Goal: Task Accomplishment & Management: Manage account settings

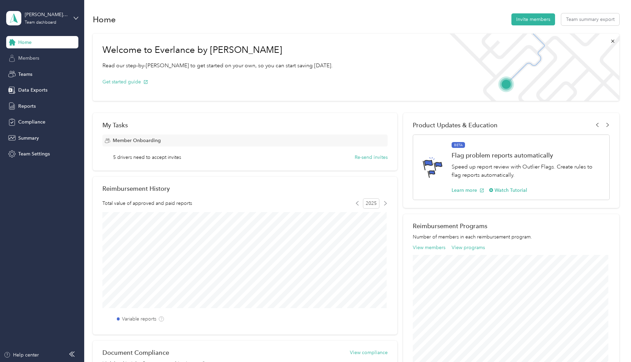
click at [31, 58] on span "Members" at bounding box center [28, 58] width 21 height 7
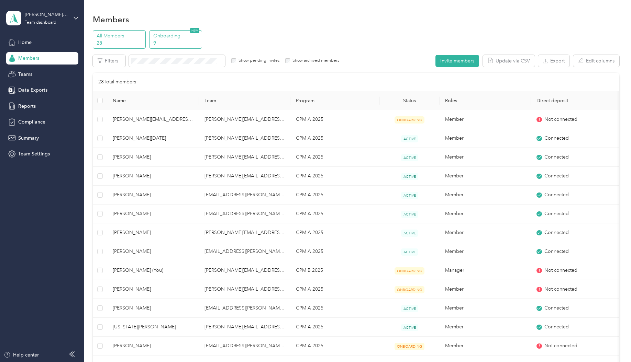
click at [168, 37] on p "Onboarding" at bounding box center [176, 35] width 47 height 7
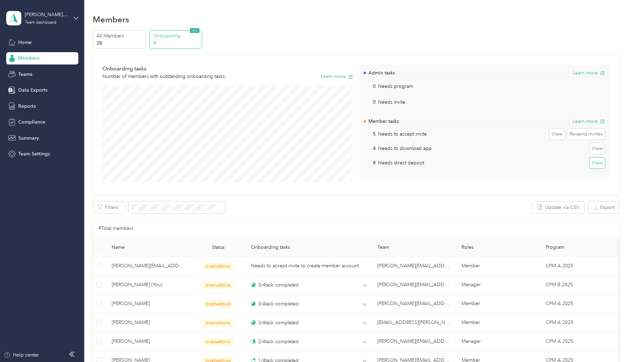
click at [594, 166] on button "View" at bounding box center [596, 163] width 15 height 11
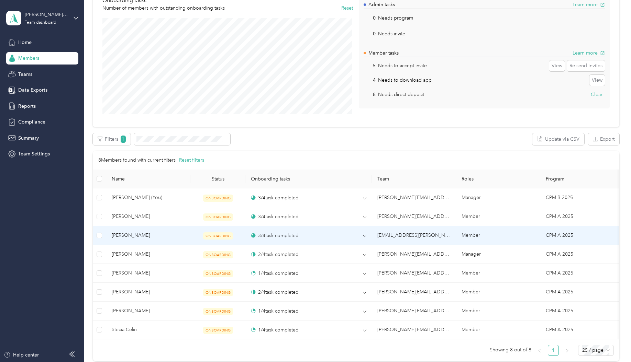
scroll to position [69, 0]
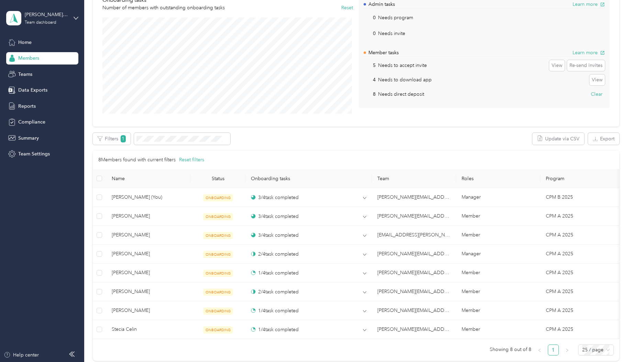
click at [33, 61] on span "Members" at bounding box center [28, 58] width 21 height 7
click at [22, 42] on span "Home" at bounding box center [24, 42] width 13 height 7
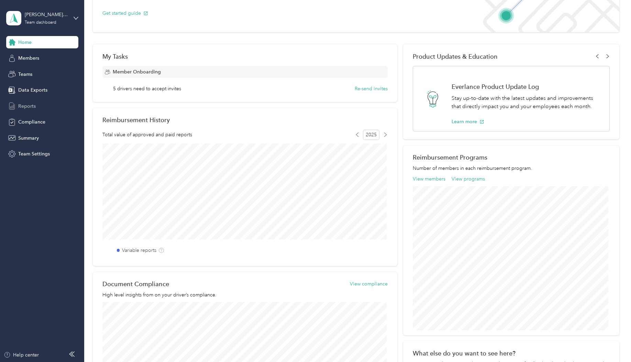
click at [25, 108] on span "Reports" at bounding box center [27, 106] width 18 height 7
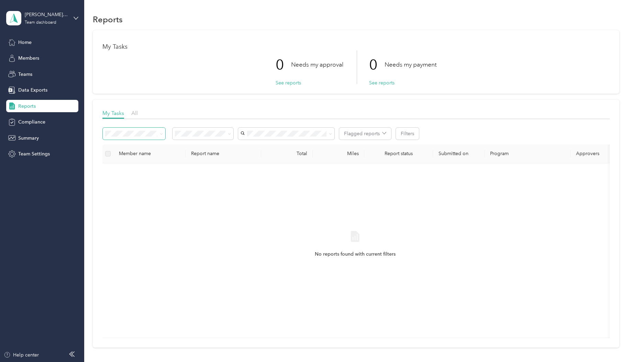
click at [162, 133] on icon at bounding box center [161, 134] width 3 height 3
click at [248, 195] on div "No reports found with current filters" at bounding box center [355, 251] width 494 height 164
click at [41, 124] on span "Compliance" at bounding box center [31, 122] width 27 height 7
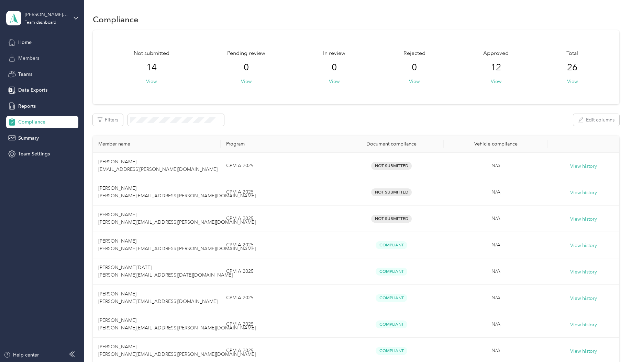
click at [28, 59] on span "Members" at bounding box center [28, 58] width 21 height 7
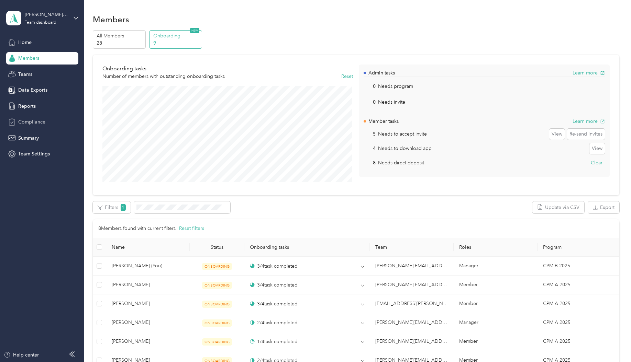
click at [31, 124] on span "Compliance" at bounding box center [31, 122] width 27 height 7
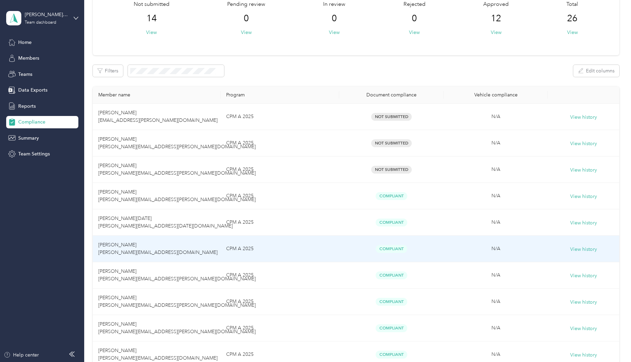
scroll to position [137, 0]
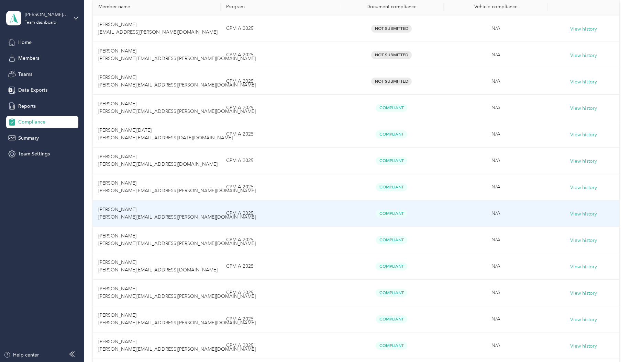
click at [116, 213] on td "[PERSON_NAME] [PERSON_NAME][EMAIL_ADDRESS][PERSON_NAME][DOMAIN_NAME]" at bounding box center [157, 214] width 128 height 26
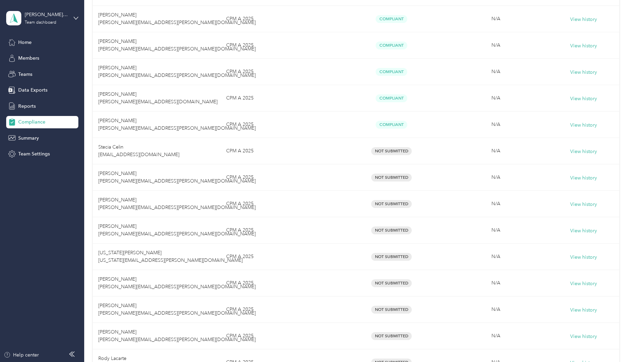
scroll to position [412, 0]
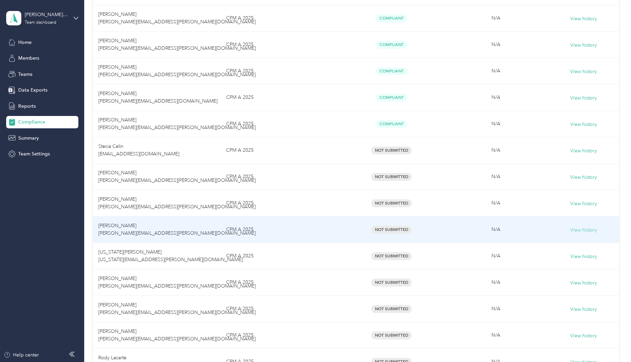
click at [584, 230] on button "View history" at bounding box center [583, 231] width 27 height 8
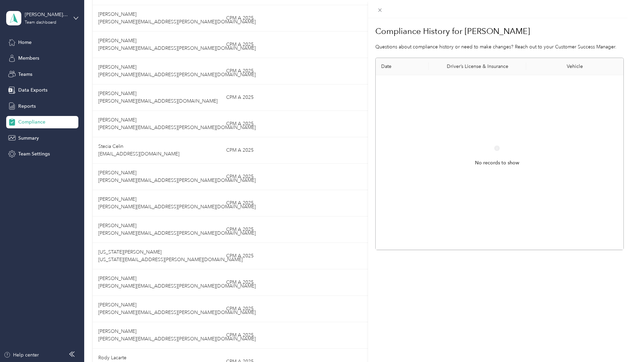
click at [133, 258] on div "Compliance History for [PERSON_NAME] Questions about compliance history or need…" at bounding box center [315, 181] width 631 height 362
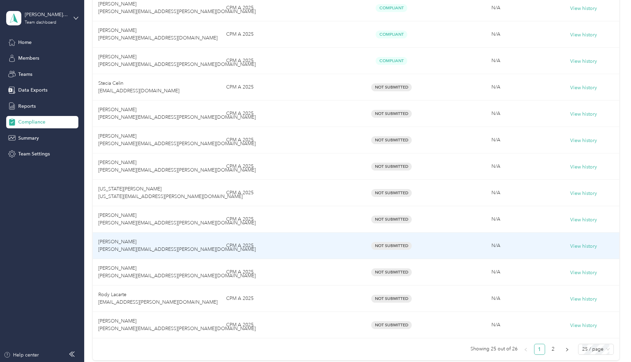
scroll to position [481, 0]
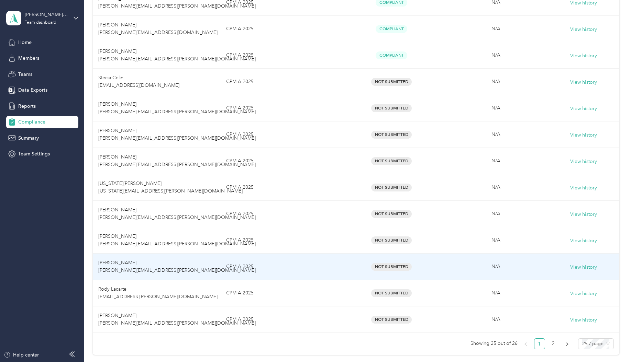
click at [131, 266] on td "[PERSON_NAME] [PERSON_NAME][EMAIL_ADDRESS][PERSON_NAME][DOMAIN_NAME]" at bounding box center [157, 267] width 128 height 26
click at [577, 264] on button "View history" at bounding box center [583, 268] width 27 height 8
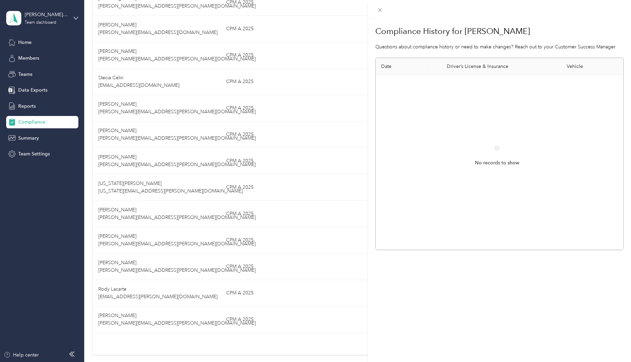
click at [24, 56] on div "Compliance History for [PERSON_NAME] Questions about compliance history or need…" at bounding box center [315, 181] width 631 height 362
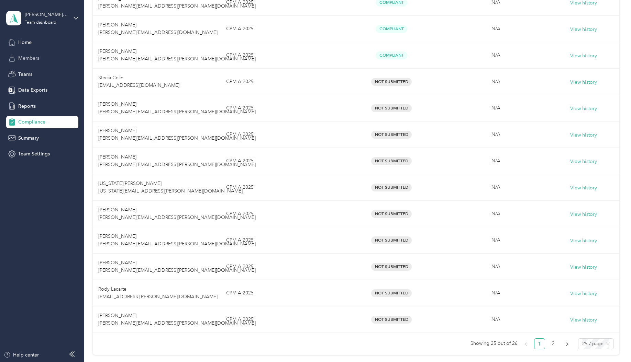
click at [25, 59] on span "Members" at bounding box center [28, 58] width 21 height 7
